Goal: Information Seeking & Learning: Learn about a topic

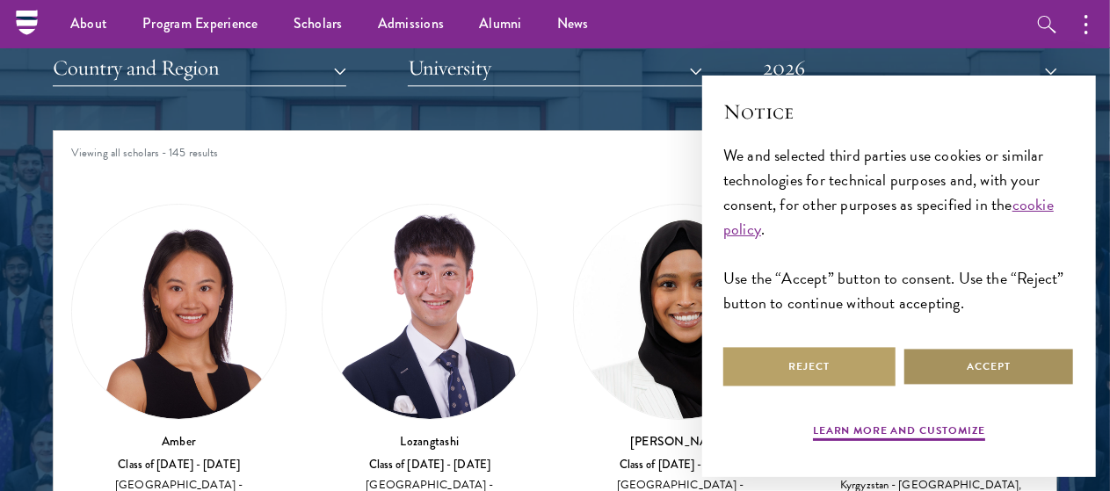
click at [970, 387] on button "Accept" at bounding box center [989, 367] width 172 height 40
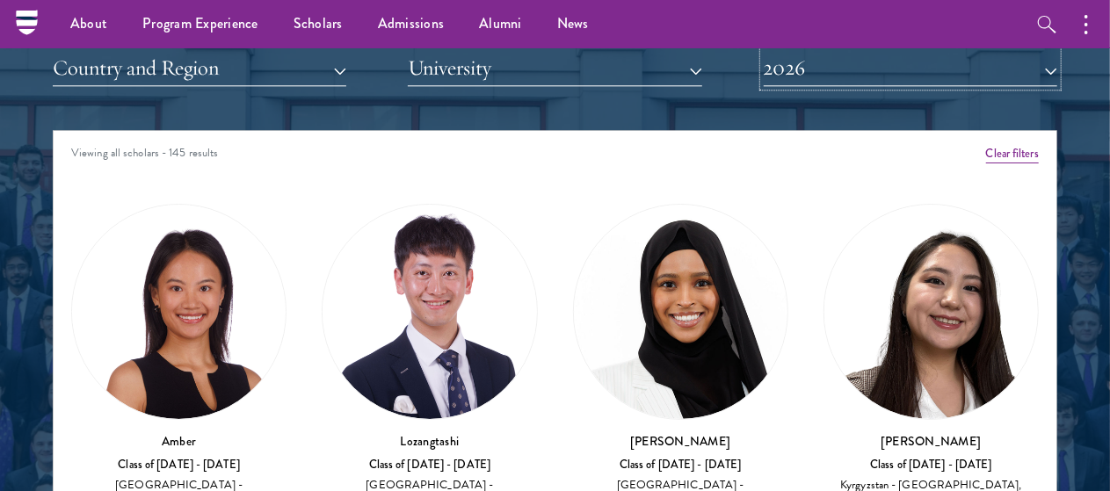
click at [896, 79] on button "2026" at bounding box center [911, 68] width 294 height 36
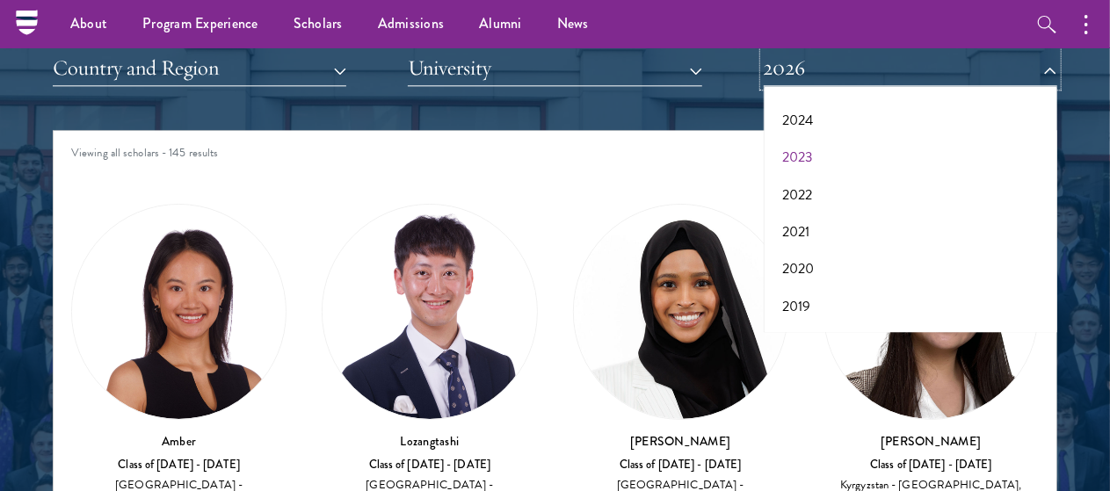
scroll to position [128, 0]
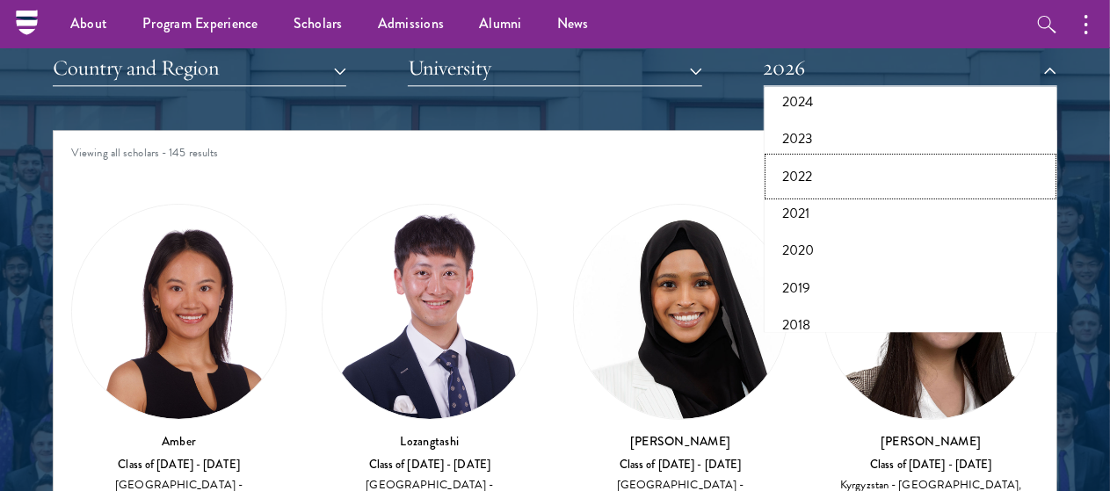
click at [813, 182] on button "2022" at bounding box center [910, 176] width 283 height 37
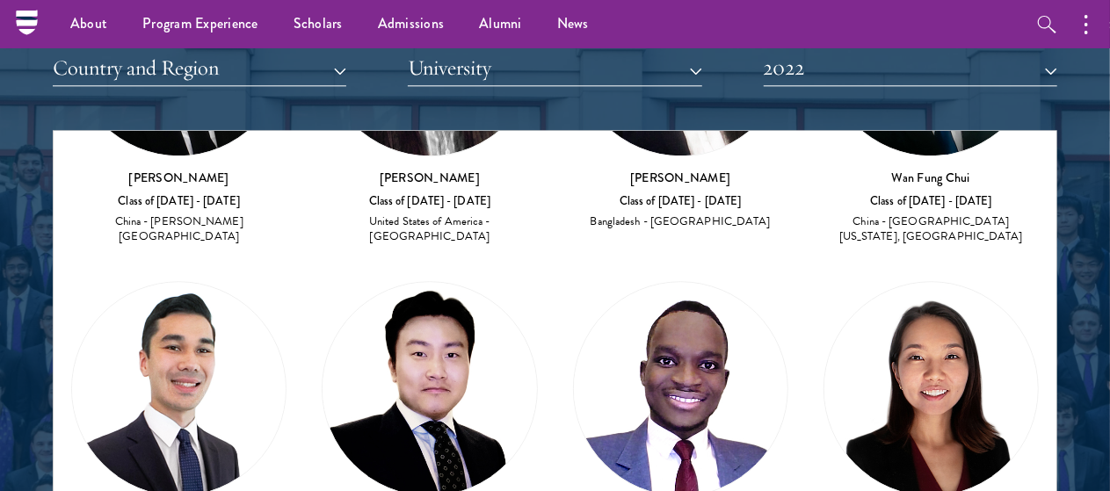
scroll to position [2321, 0]
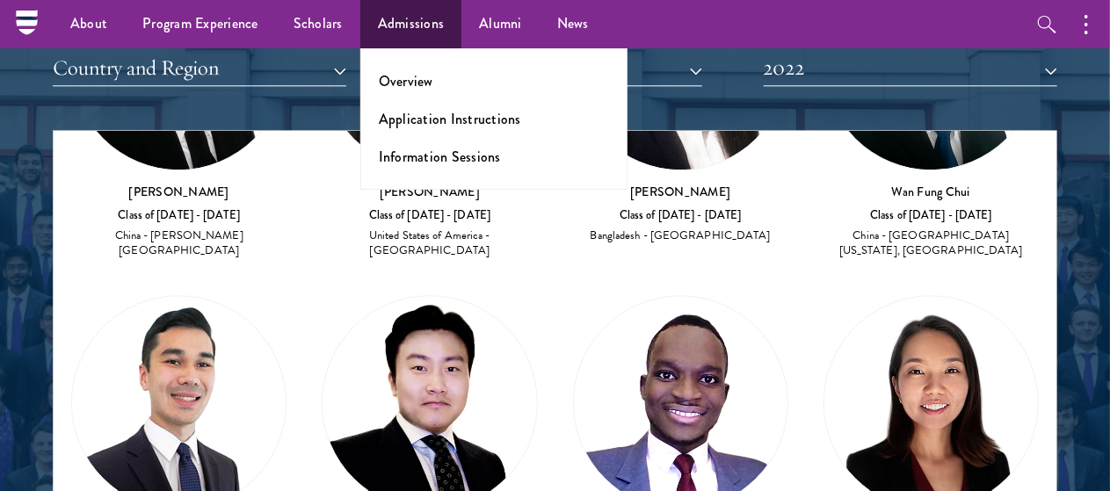
click at [446, 102] on ul "Overview Application Instructions Information Sessions" at bounding box center [493, 119] width 267 height 142
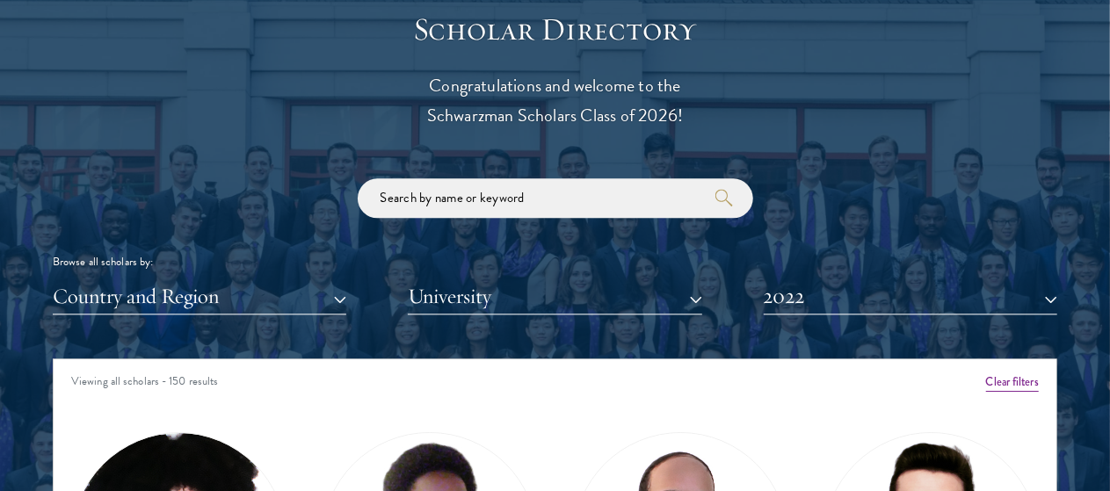
scroll to position [1939, 0]
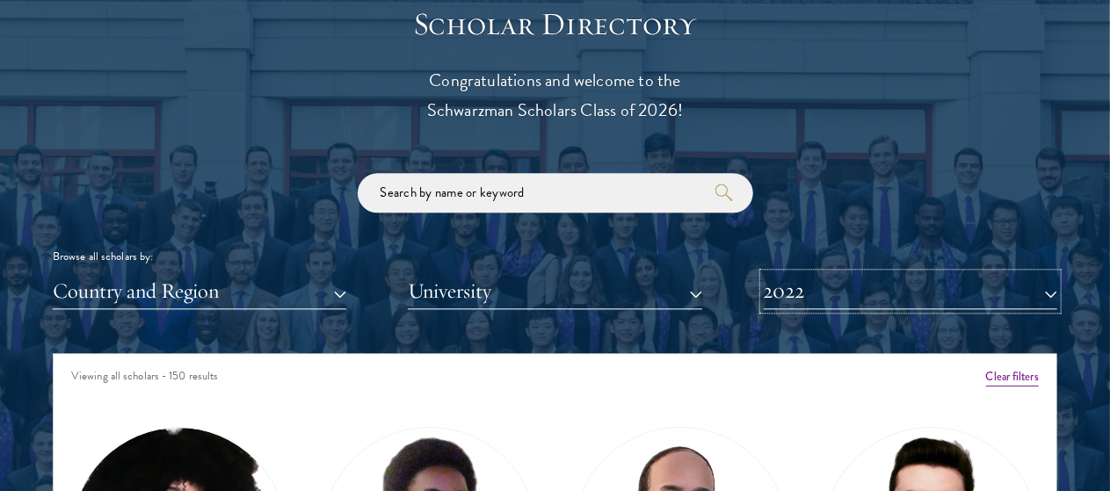
click at [817, 291] on button "2022" at bounding box center [911, 291] width 294 height 36
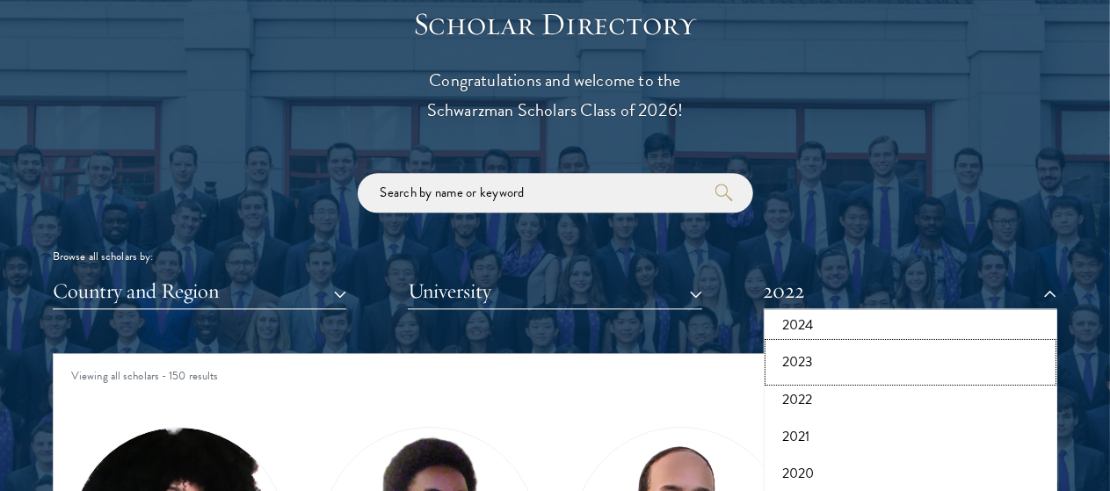
click at [824, 362] on button "2023" at bounding box center [910, 362] width 283 height 37
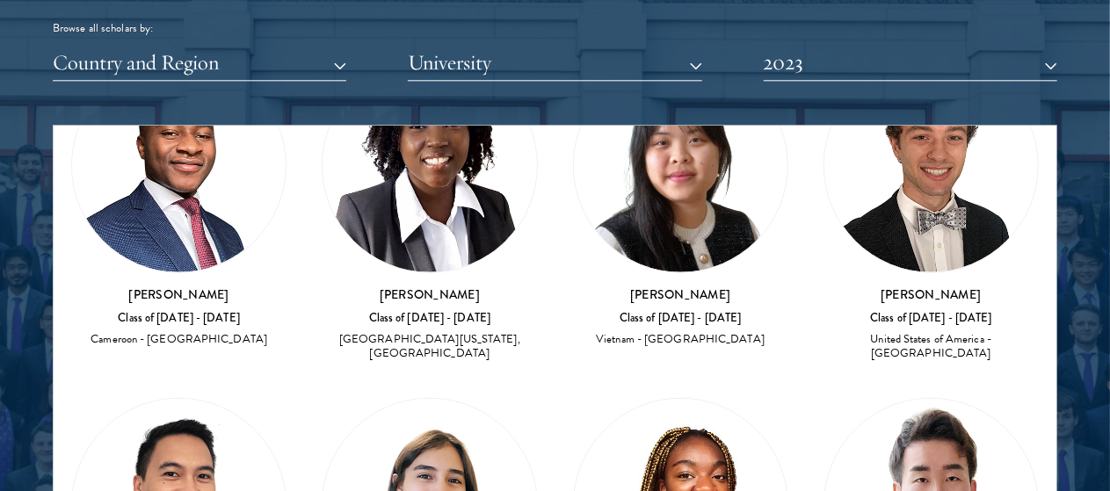
scroll to position [7494, 0]
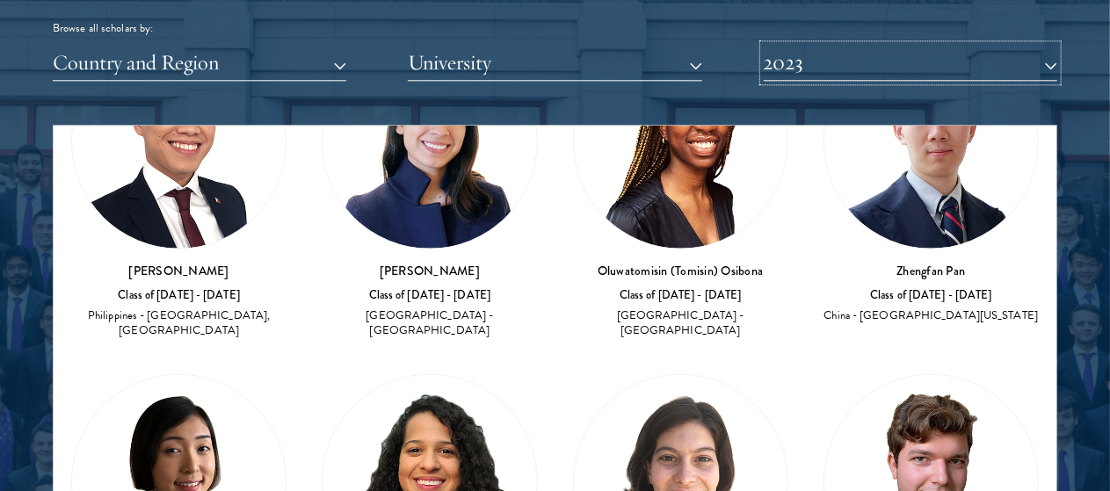
click at [787, 64] on button "2023" at bounding box center [911, 63] width 294 height 36
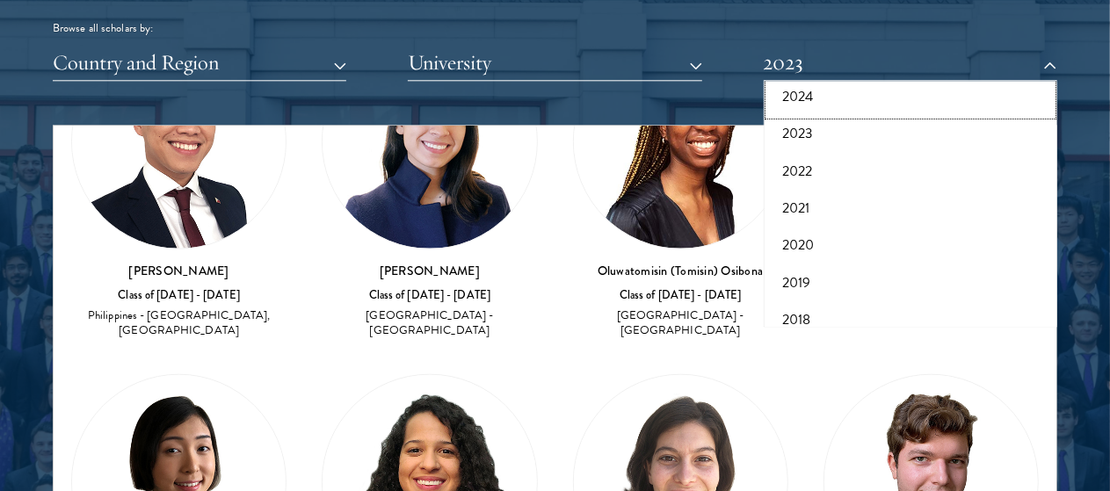
click at [815, 105] on button "2024" at bounding box center [910, 96] width 283 height 37
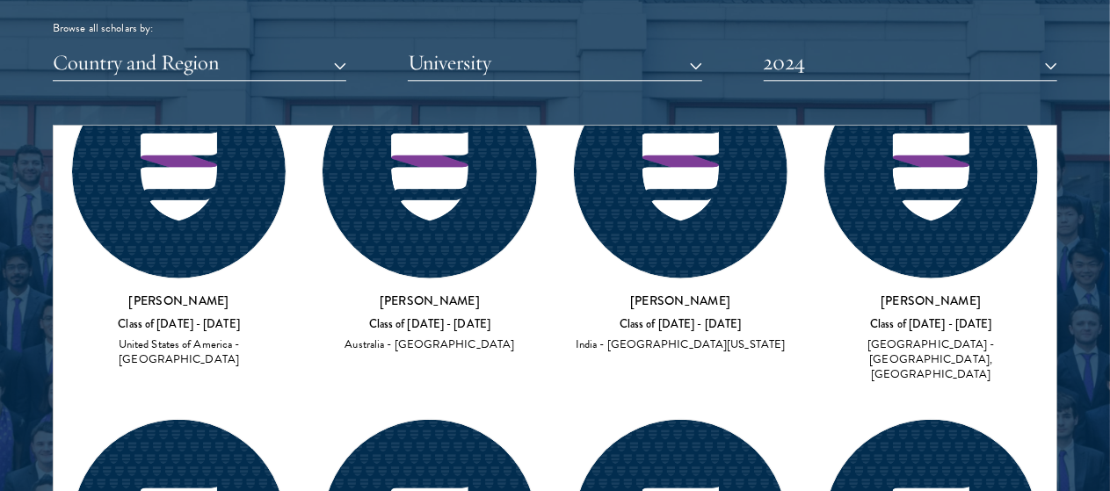
click at [815, 105] on div "Scholar Directory Congratulations and welcome to the Schwarzman Scholars Class …" at bounding box center [555, 214] width 1005 height 875
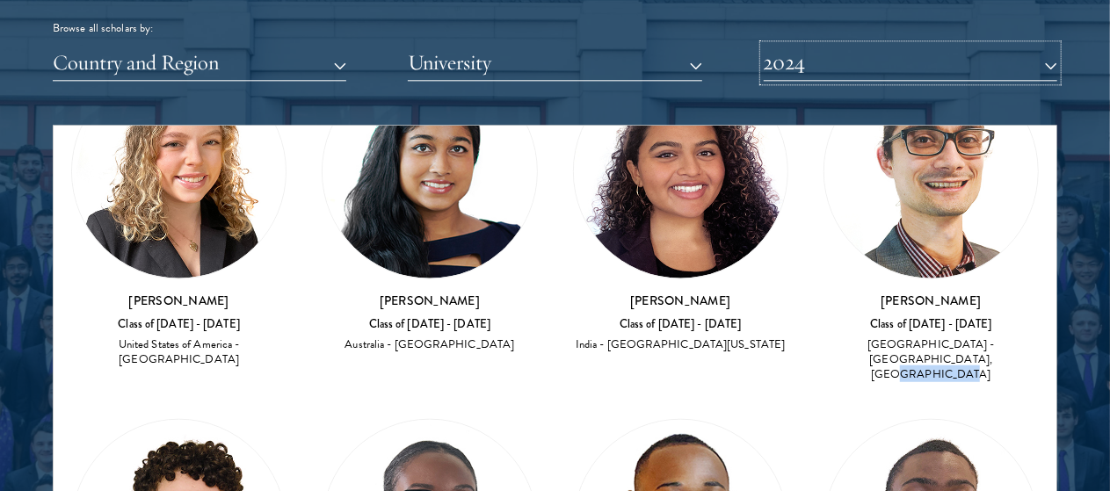
click at [834, 76] on button "2024" at bounding box center [911, 63] width 294 height 36
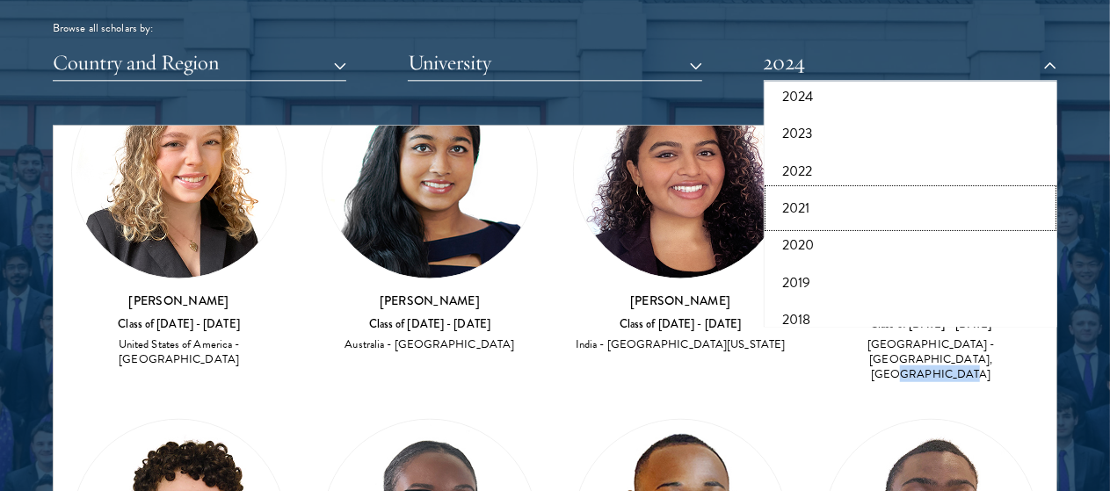
click at [804, 204] on button "2021" at bounding box center [910, 208] width 283 height 37
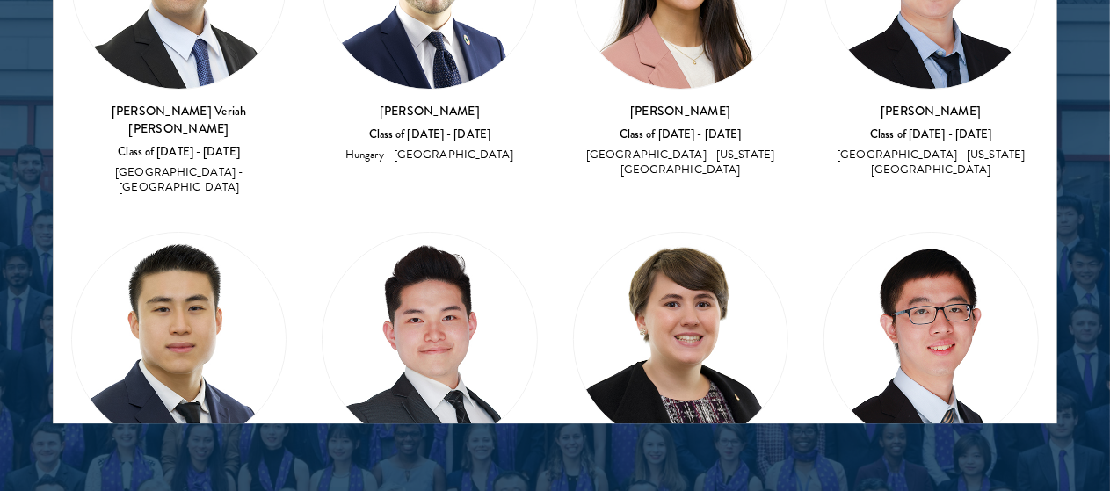
scroll to position [9828, 0]
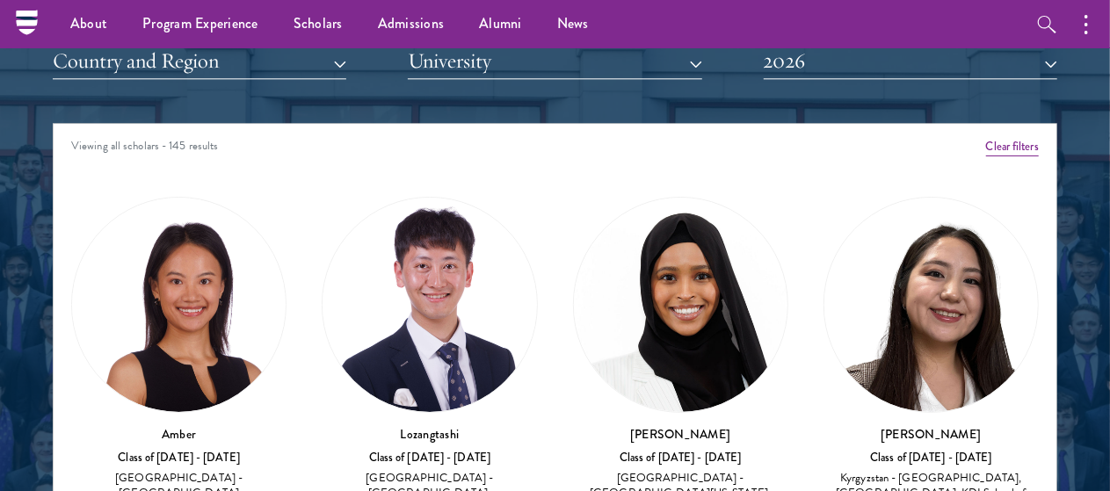
scroll to position [2115, 0]
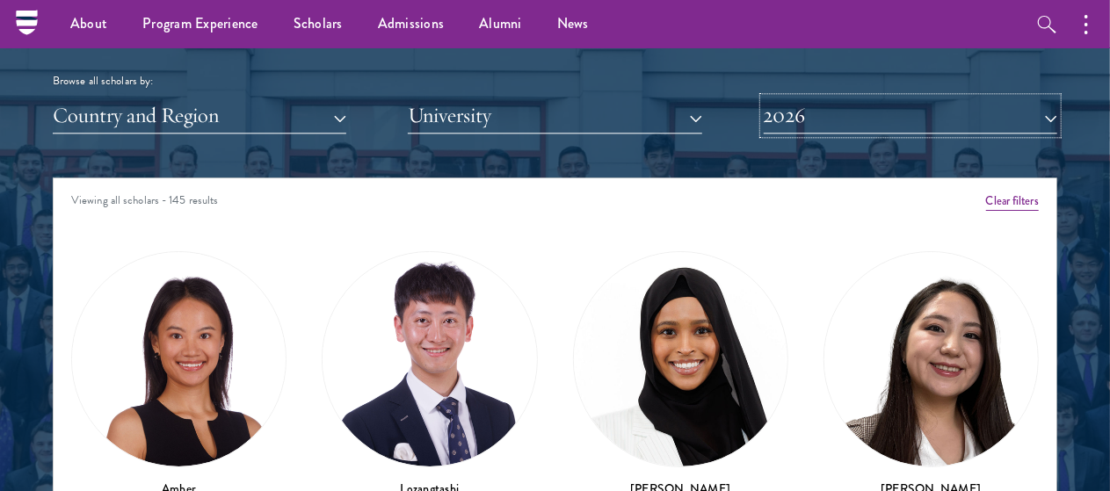
click at [824, 98] on button "2026" at bounding box center [911, 116] width 294 height 36
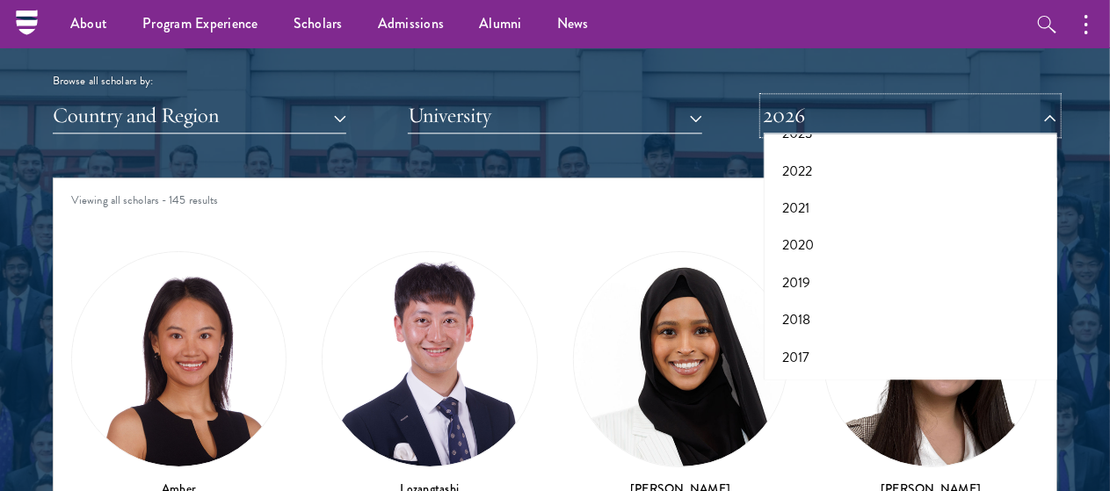
scroll to position [182, 0]
click at [808, 205] on button "2021" at bounding box center [910, 207] width 283 height 37
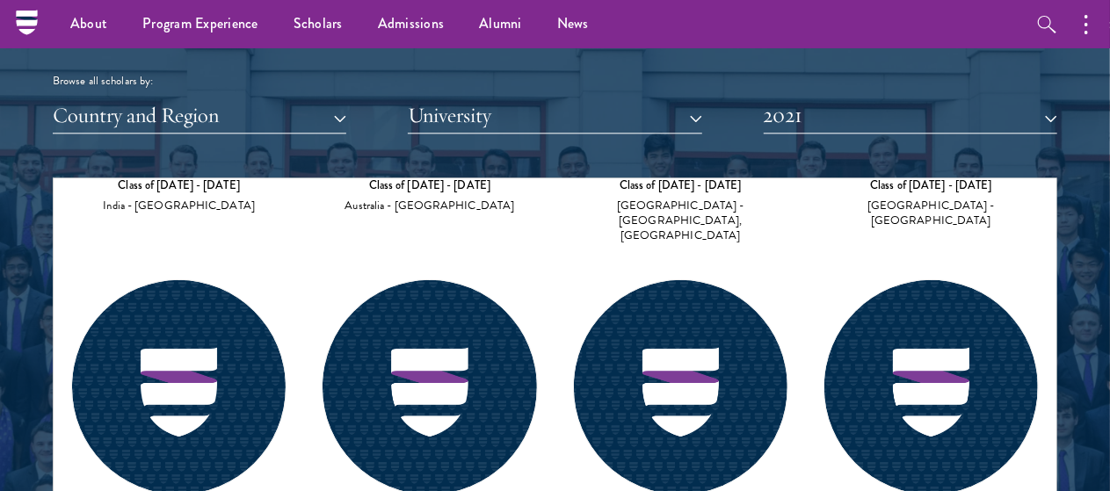
scroll to position [3802, 0]
